Goal: Information Seeking & Learning: Learn about a topic

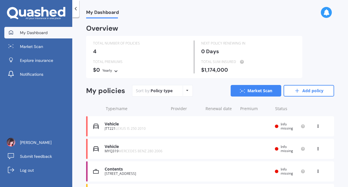
click at [134, 124] on div "Vehicle" at bounding box center [135, 124] width 61 height 5
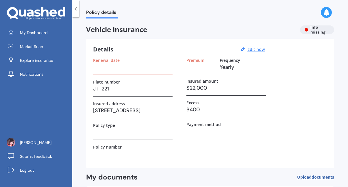
click at [109, 90] on h3 "JTT221" at bounding box center [133, 88] width 80 height 9
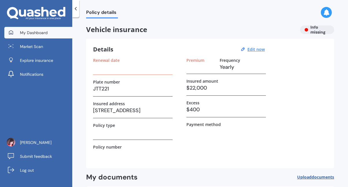
click at [30, 32] on span "My Dashboard" at bounding box center [34, 33] width 28 height 6
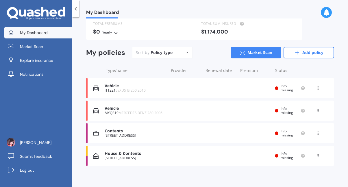
scroll to position [41, 0]
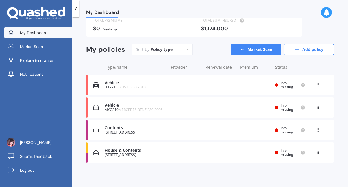
click at [122, 85] on div "Vehicle" at bounding box center [135, 82] width 61 height 5
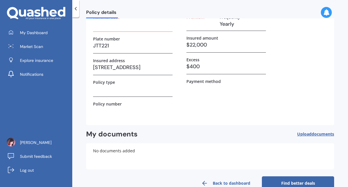
scroll to position [57, 0]
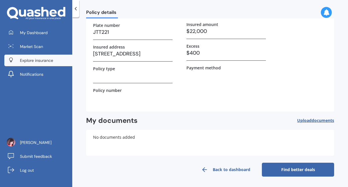
click at [41, 63] on span "Explore insurance" at bounding box center [36, 61] width 33 height 6
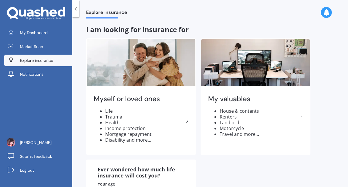
click at [309, 8] on div "Explore insurance" at bounding box center [210, 9] width 276 height 19
